Goal: Check status: Check status

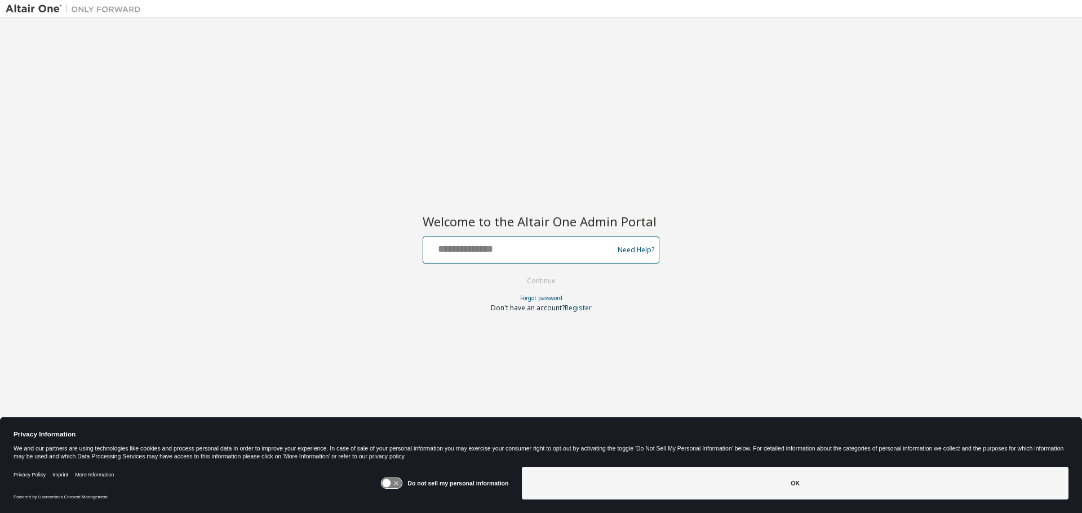
click at [475, 243] on input "text" at bounding box center [520, 247] width 184 height 16
type input "**********"
click at [358, 327] on div "**********" at bounding box center [541, 249] width 1070 height 451
click at [535, 281] on button "Continue" at bounding box center [541, 281] width 52 height 17
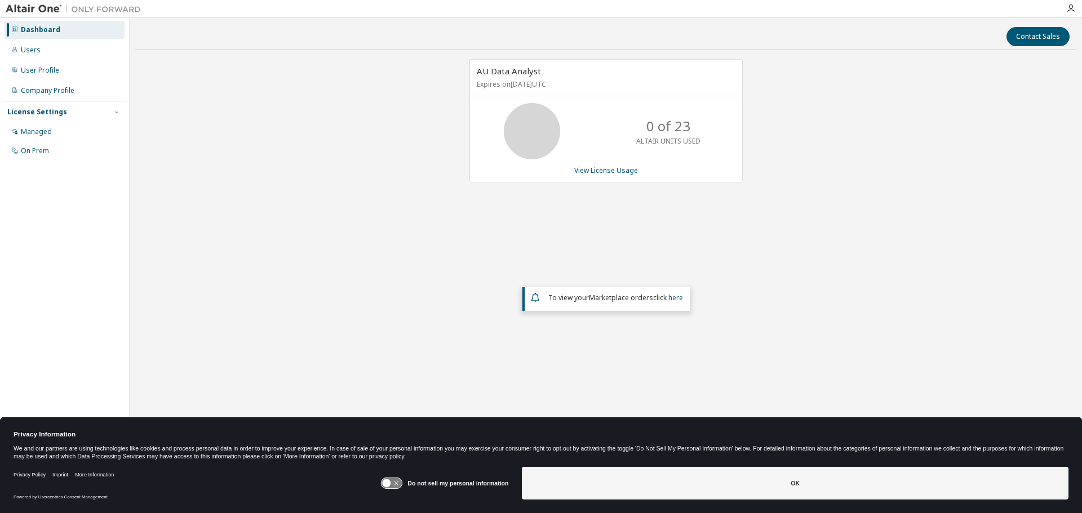
drag, startPoint x: 748, startPoint y: 493, endPoint x: 747, endPoint y: 380, distance: 112.7
click at [794, 372] on div "Dashboard Users User Profile Company Profile License Settings Managed On Prem C…" at bounding box center [541, 256] width 1082 height 513
click at [682, 387] on div "AU Data Analyst Expires on [DATE] UTC 0 of 23 ALTAIR UNITS USED View License Us…" at bounding box center [605, 225] width 941 height 333
click at [357, 304] on div "AU Data Analyst Expires on [DATE] UTC 0 of 23 ALTAIR UNITS USED View License Us…" at bounding box center [605, 225] width 941 height 333
click at [327, 259] on div "AU Data Analyst Expires on [DATE] UTC 0 of 23 ALTAIR UNITS USED View License Us…" at bounding box center [605, 225] width 941 height 333
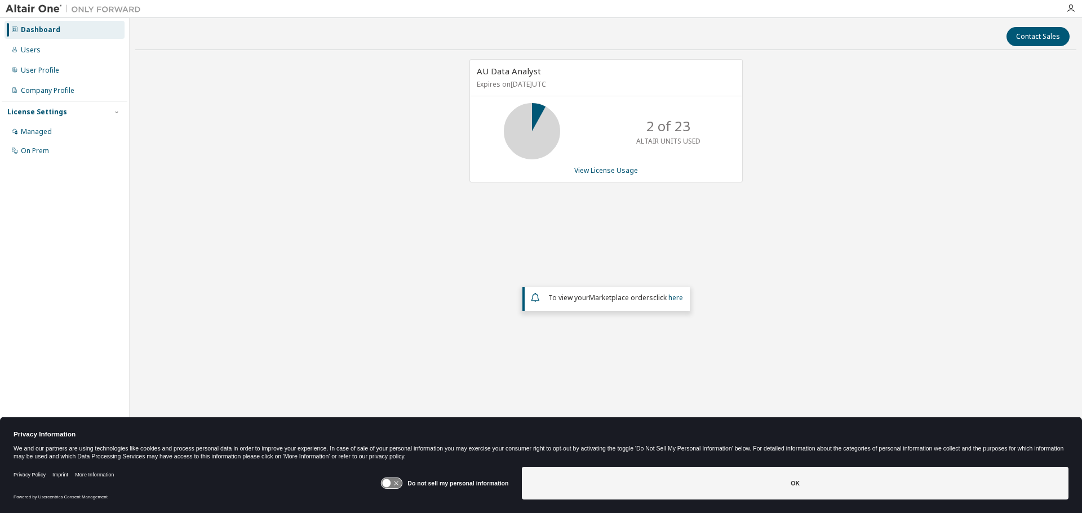
click at [387, 242] on div "AU Data Analyst Expires on [DATE] UTC 2 of 23 ALTAIR UNITS USED View License Us…" at bounding box center [605, 225] width 941 height 333
click at [347, 162] on div "AU Data Analyst Expires on [DATE] UTC 10 of 23 ALTAIR UNITS USED View License U…" at bounding box center [605, 225] width 941 height 333
